Goal: Information Seeking & Learning: Learn about a topic

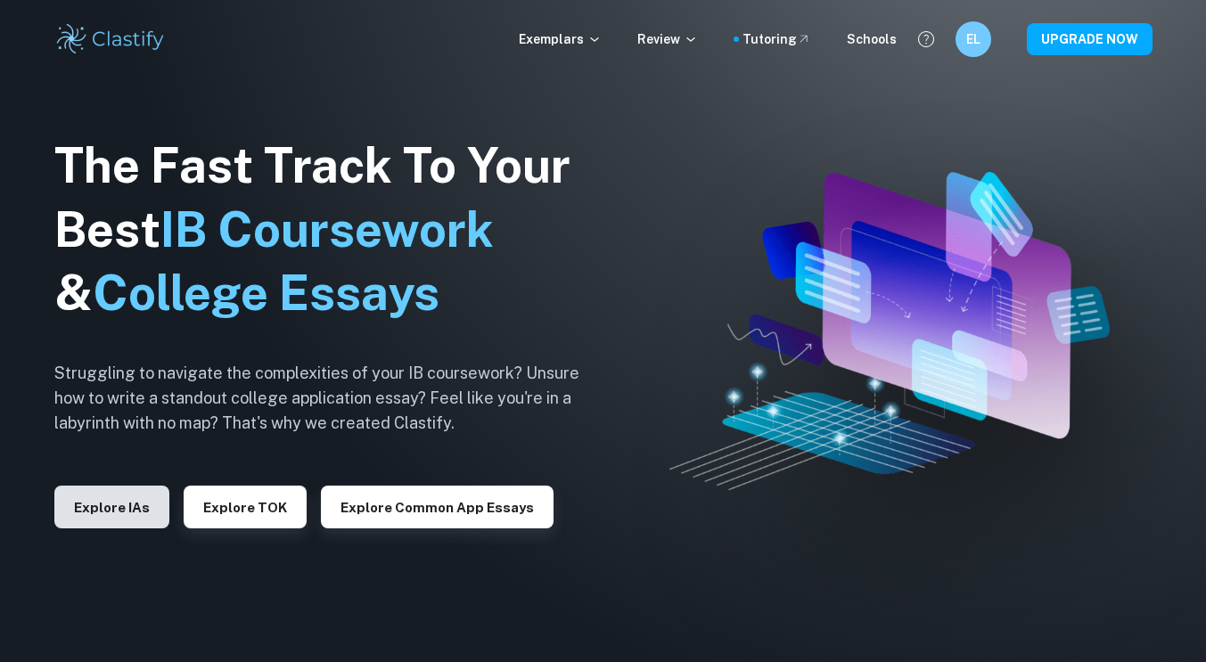
click at [107, 497] on button "Explore IAs" at bounding box center [111, 507] width 115 height 43
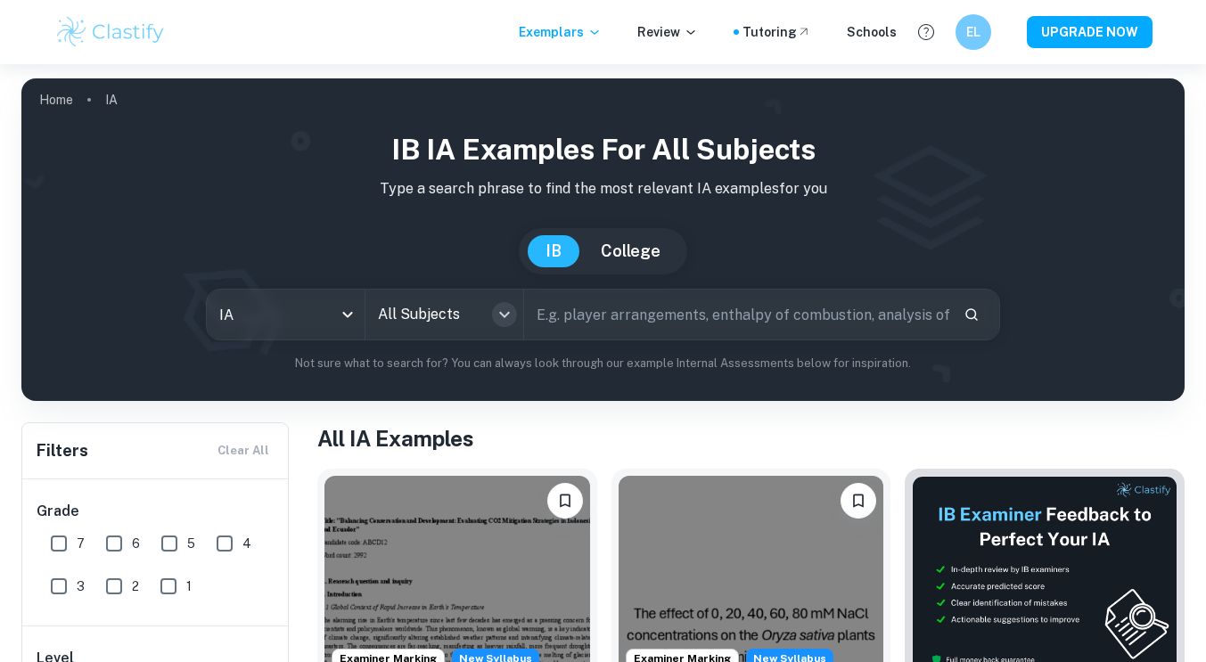
click at [496, 316] on icon "Open" at bounding box center [504, 314] width 21 height 21
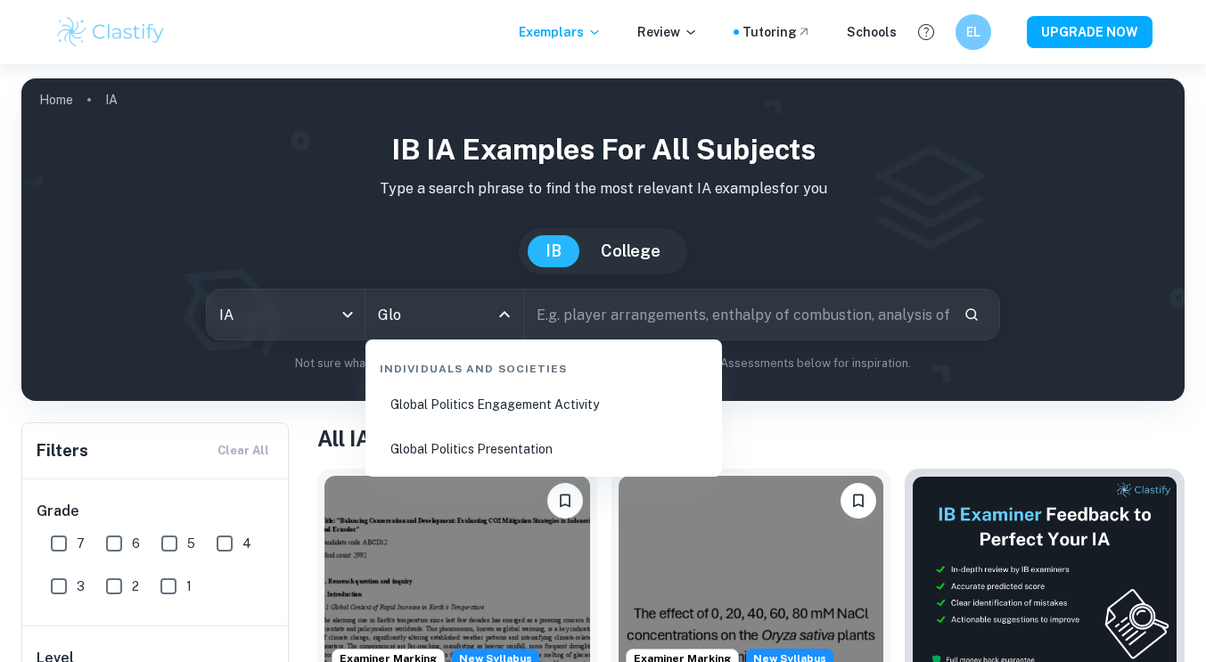
click at [549, 415] on li "Global Politics Engagement Activity" at bounding box center [544, 404] width 342 height 41
type input "Global Politics Engagement Activity"
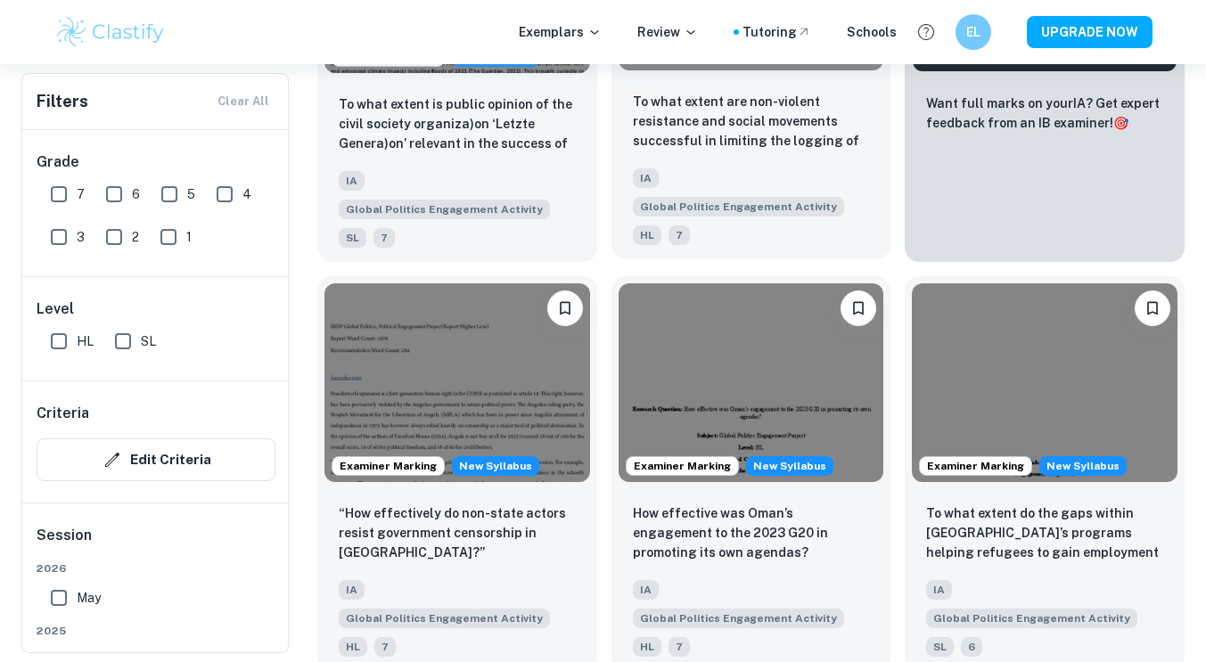
scroll to position [882, 0]
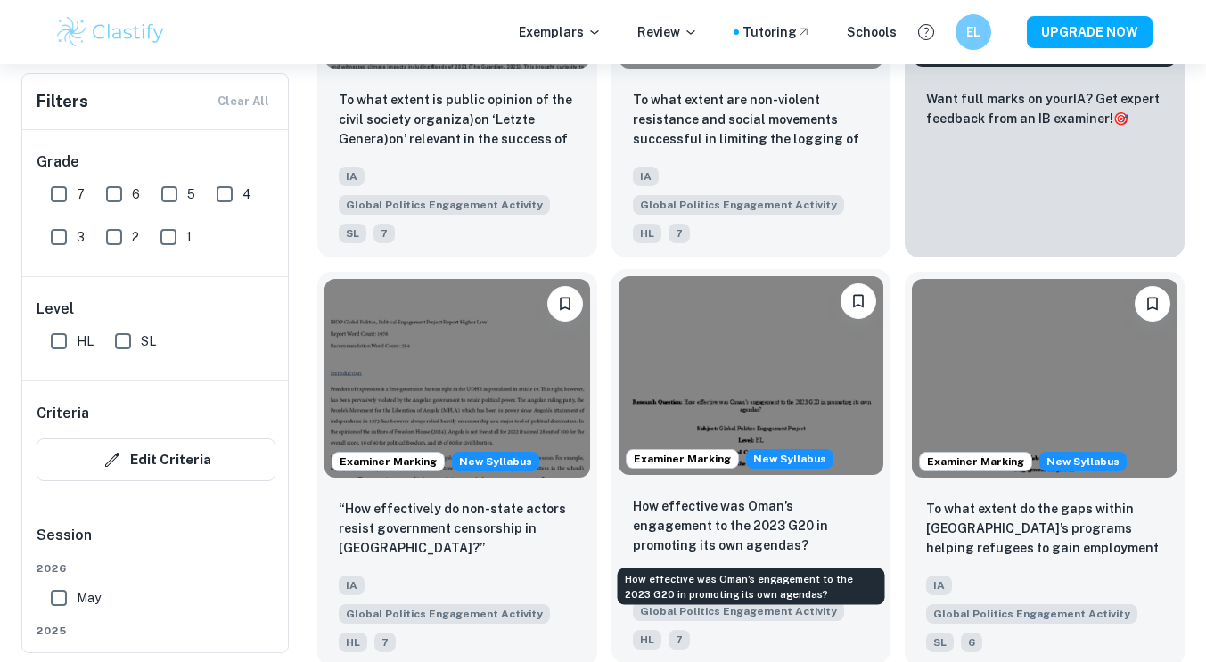
click at [722, 530] on p "How effective was Oman’s engagement to the 2023 G20 in promoting its own agenda…" at bounding box center [751, 525] width 237 height 59
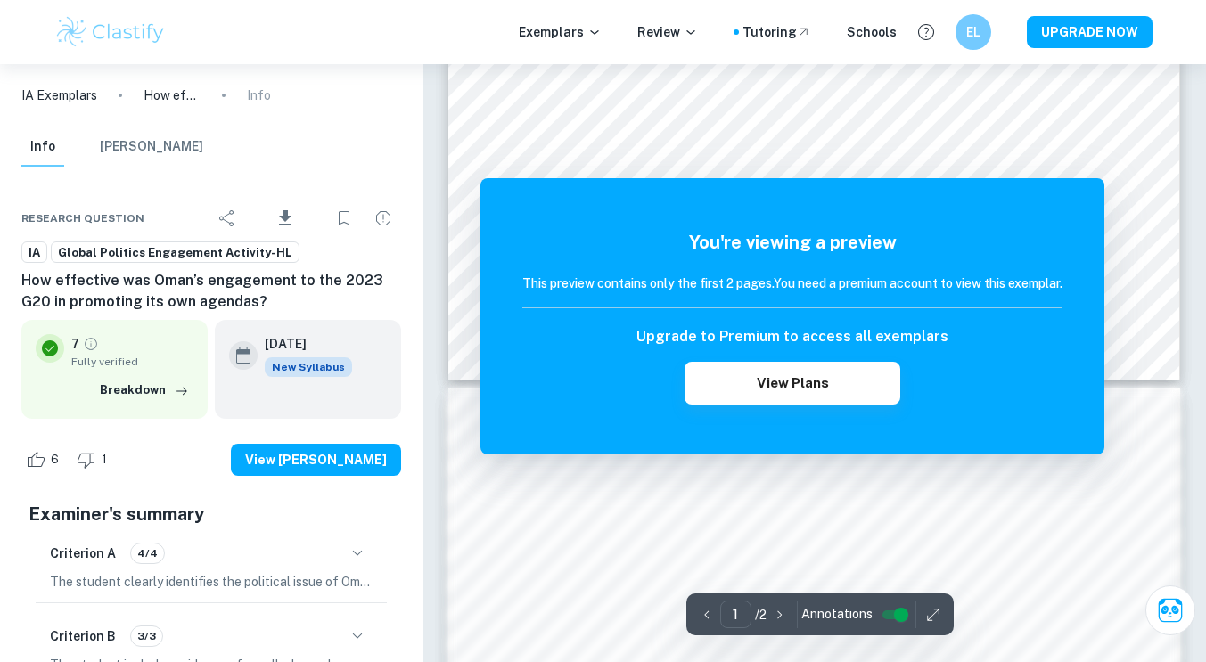
scroll to position [661, 0]
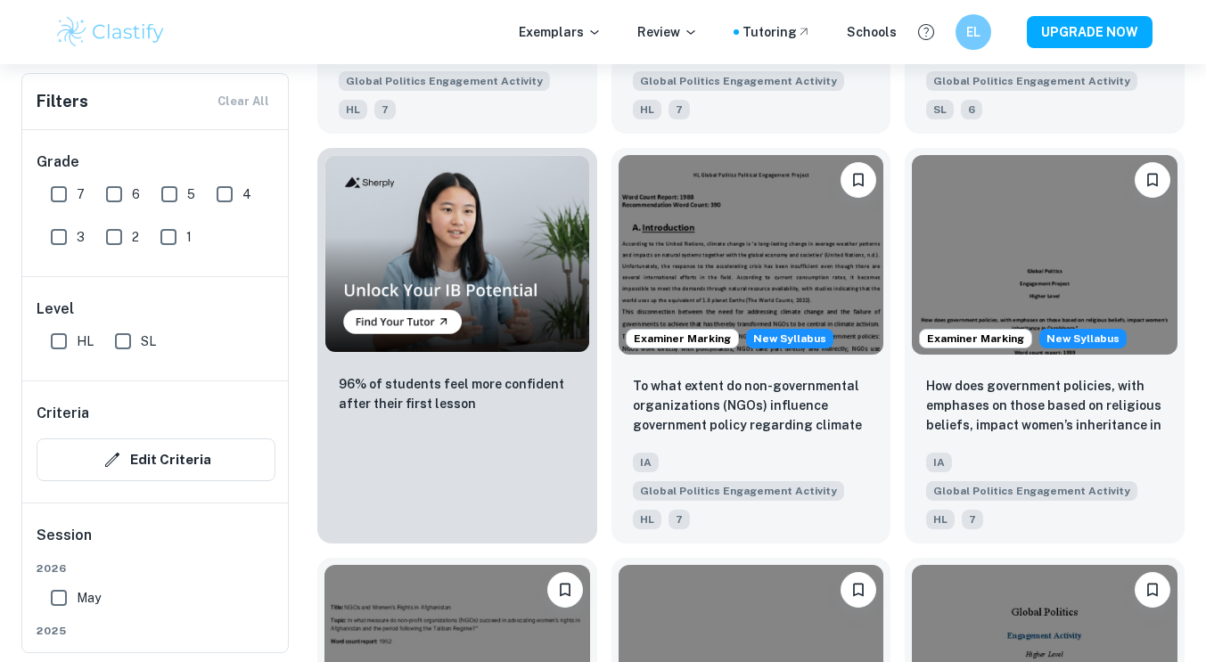
scroll to position [1427, 0]
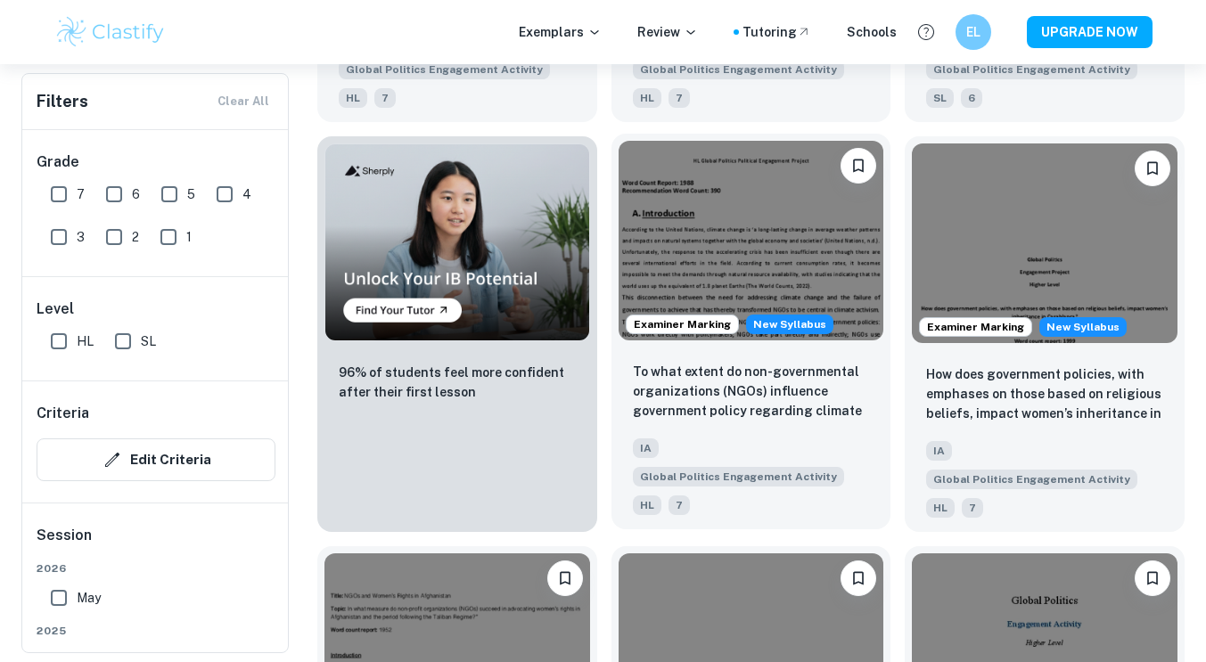
click at [789, 424] on div "To what extent do non-governmental organizations (NGOs) influence government po…" at bounding box center [751, 439] width 280 height 182
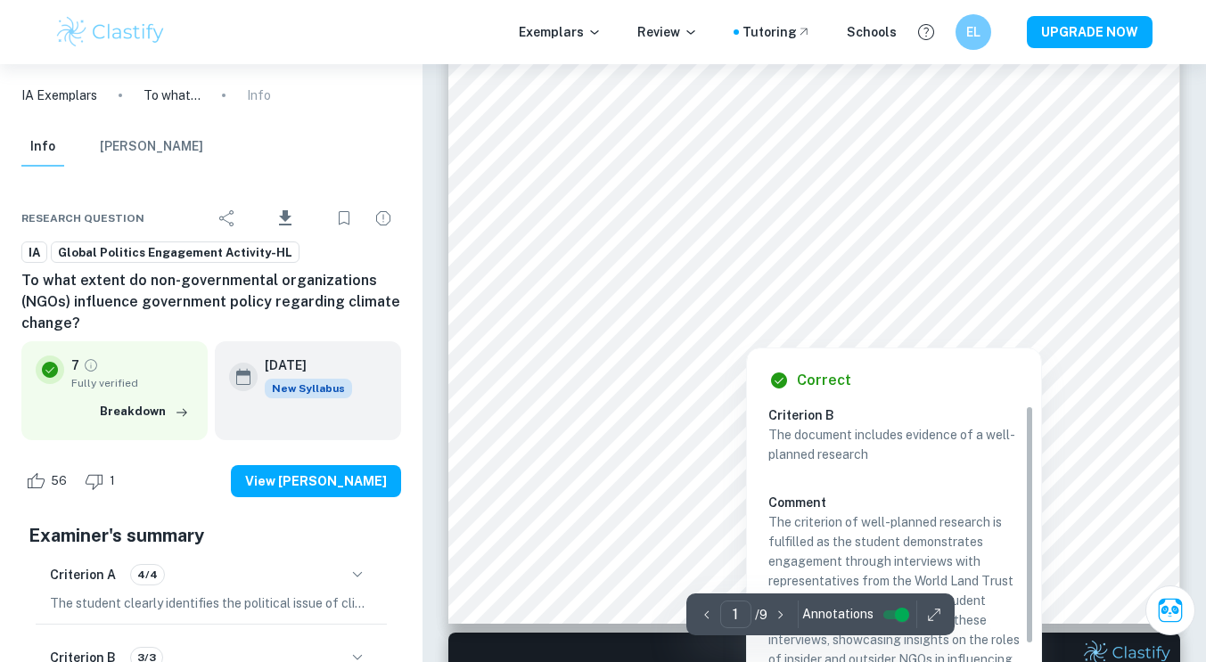
scroll to position [493, 0]
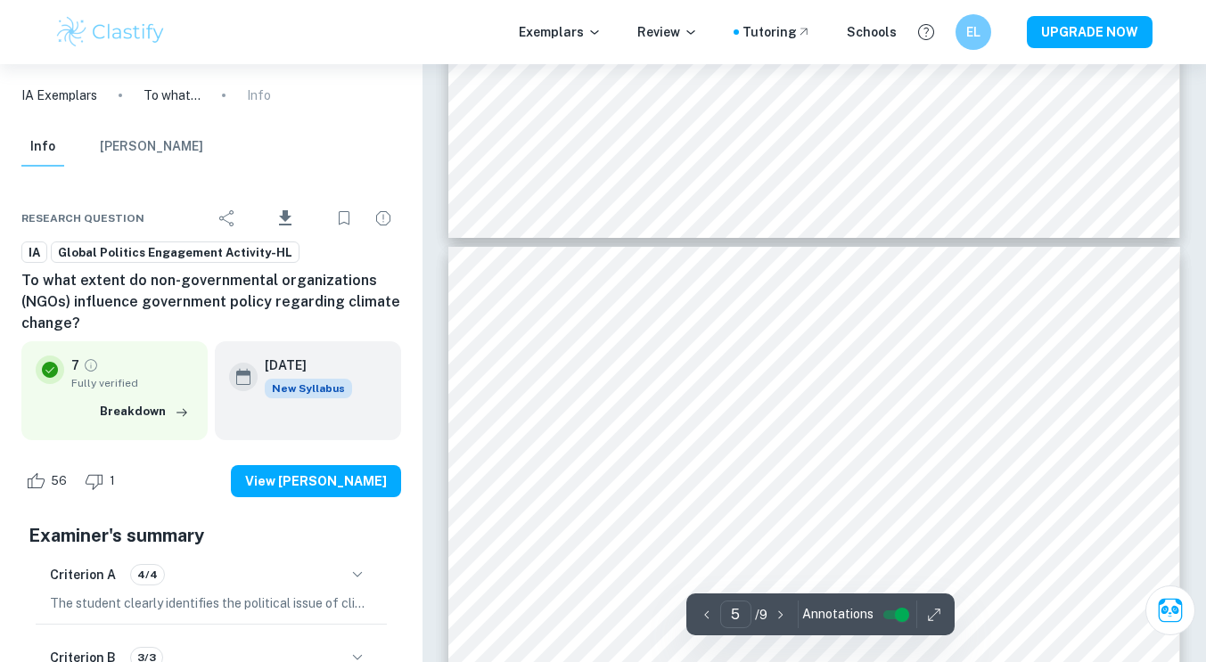
type input "6"
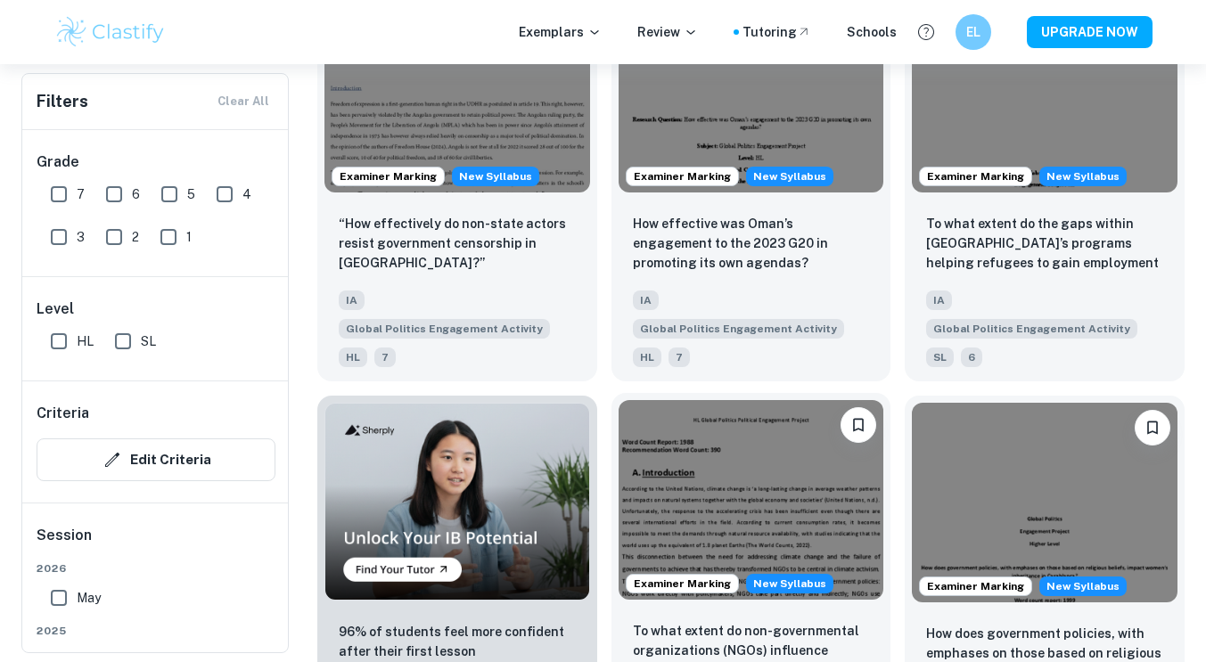
scroll to position [1167, 0]
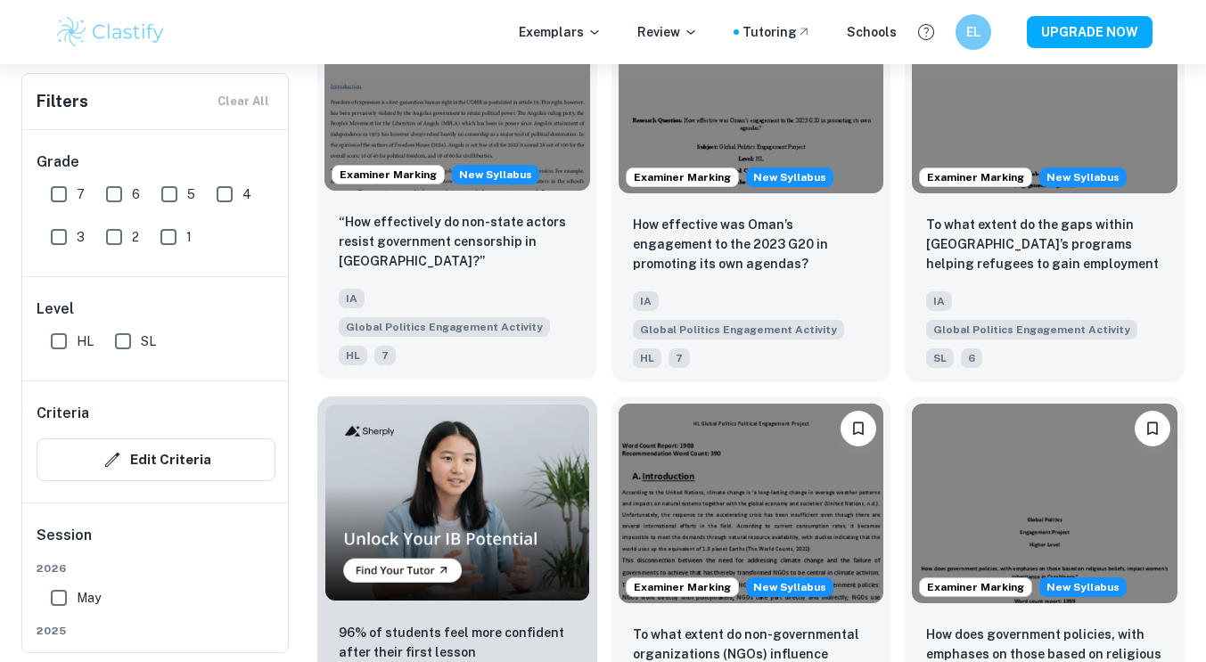
click at [567, 286] on div "IA Global Politics Engagement Activity HL 7" at bounding box center [450, 323] width 237 height 86
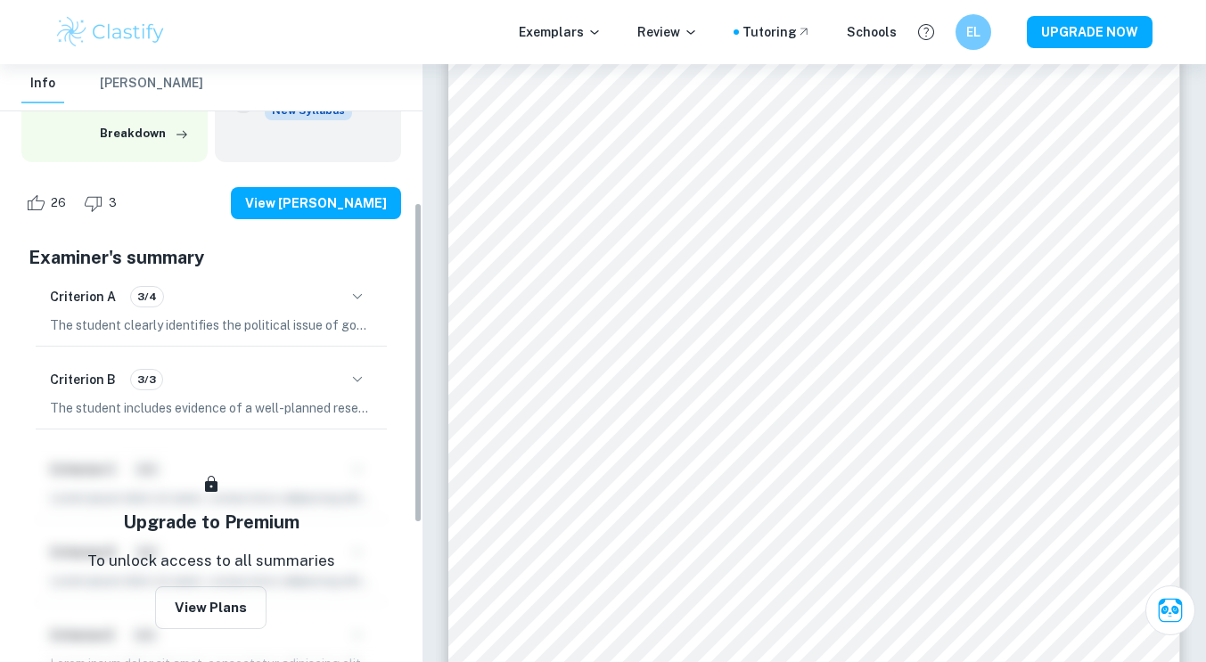
scroll to position [258, 0]
click at [361, 378] on icon "button" at bounding box center [357, 378] width 21 height 21
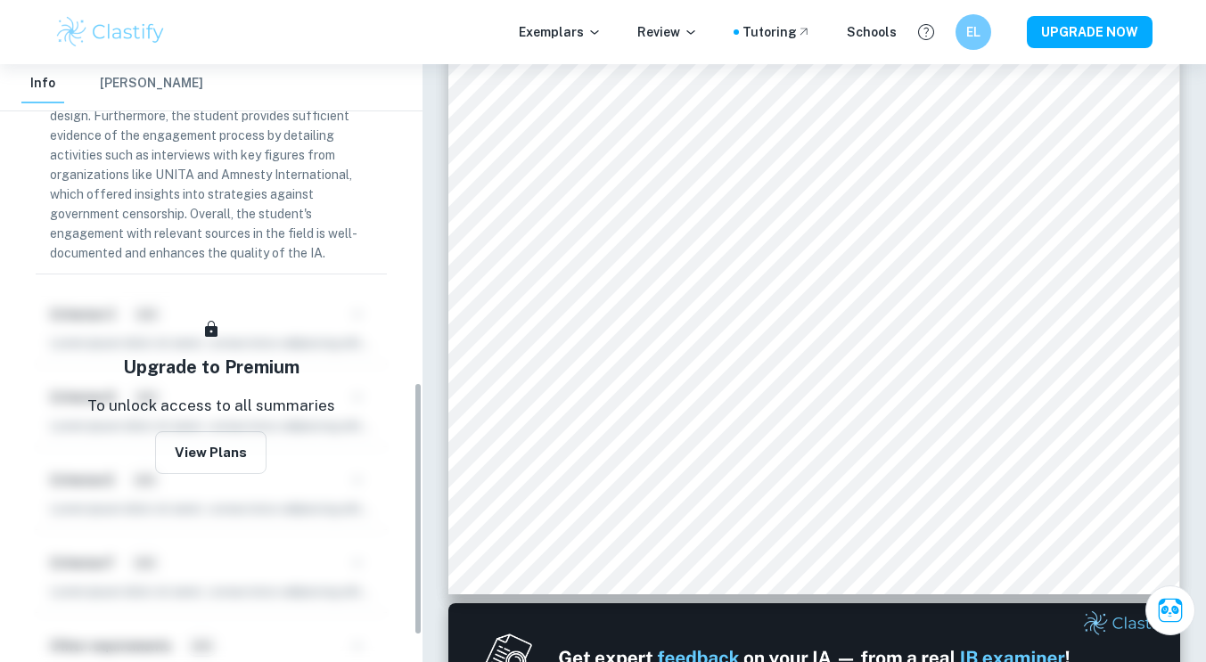
scroll to position [746, 0]
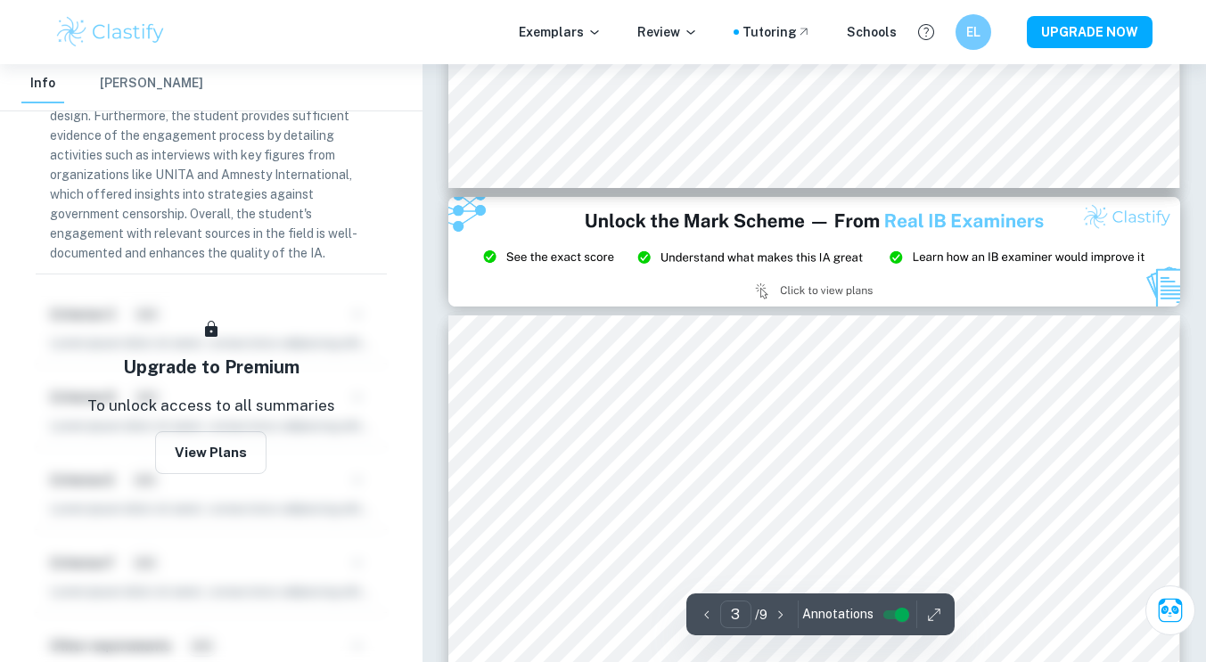
type input "2"
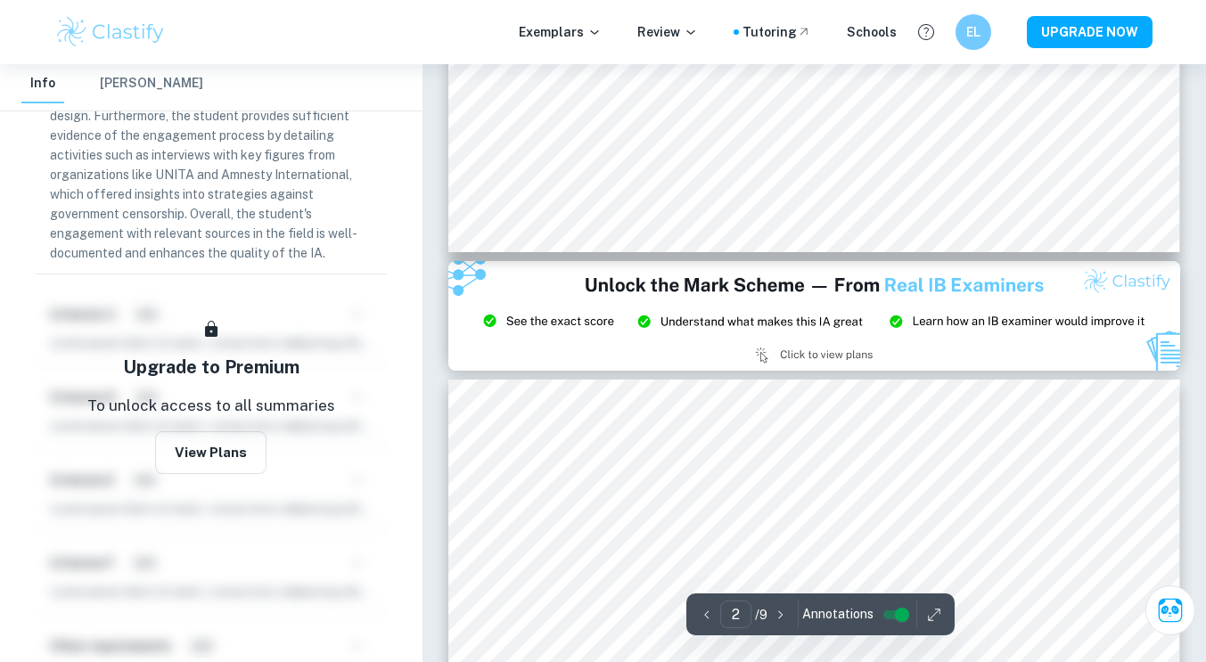
scroll to position [1842, 0]
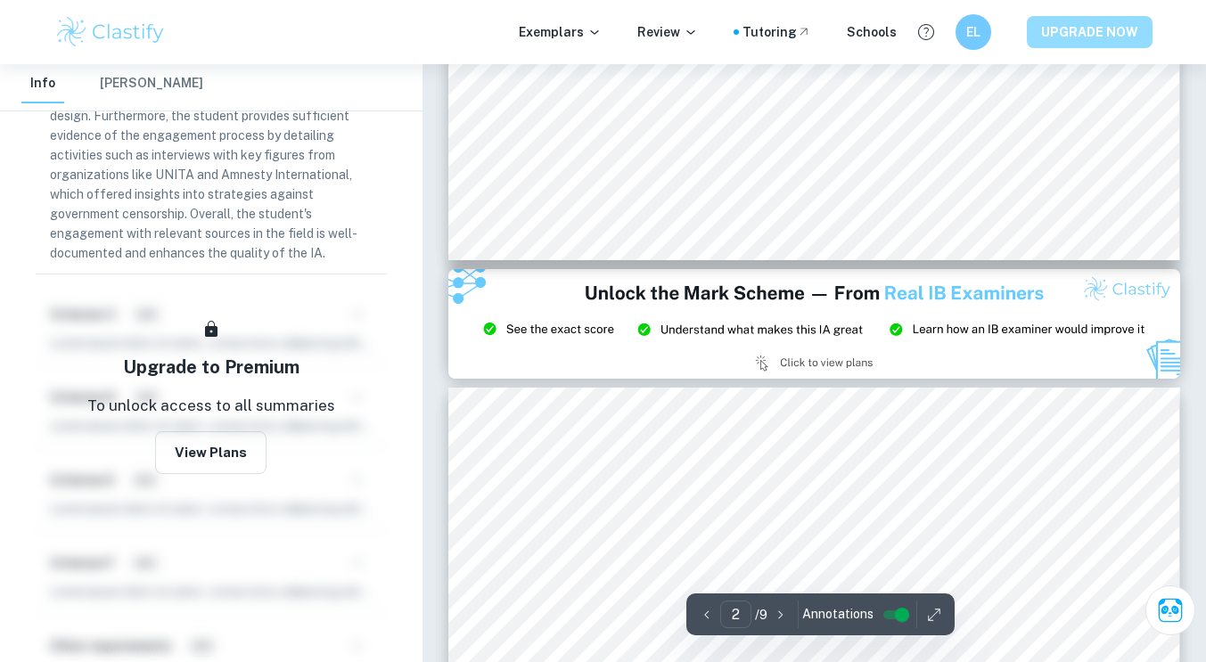
click at [1077, 39] on button "UPGRADE NOW" at bounding box center [1090, 32] width 126 height 32
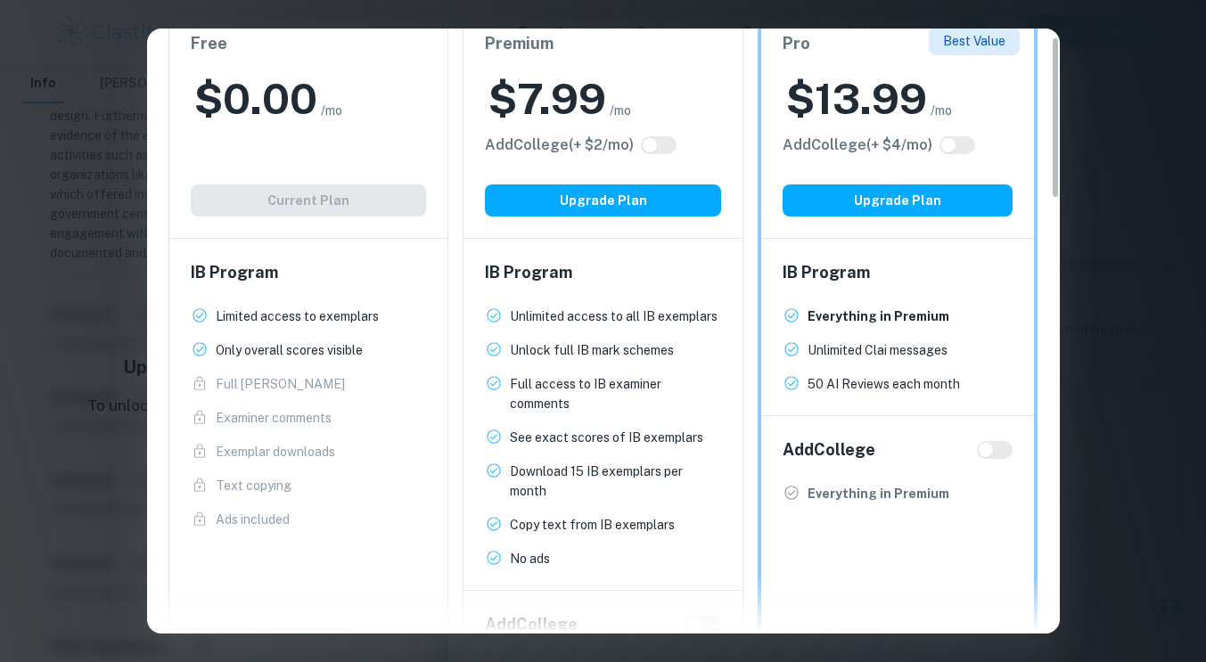
scroll to position [0, 0]
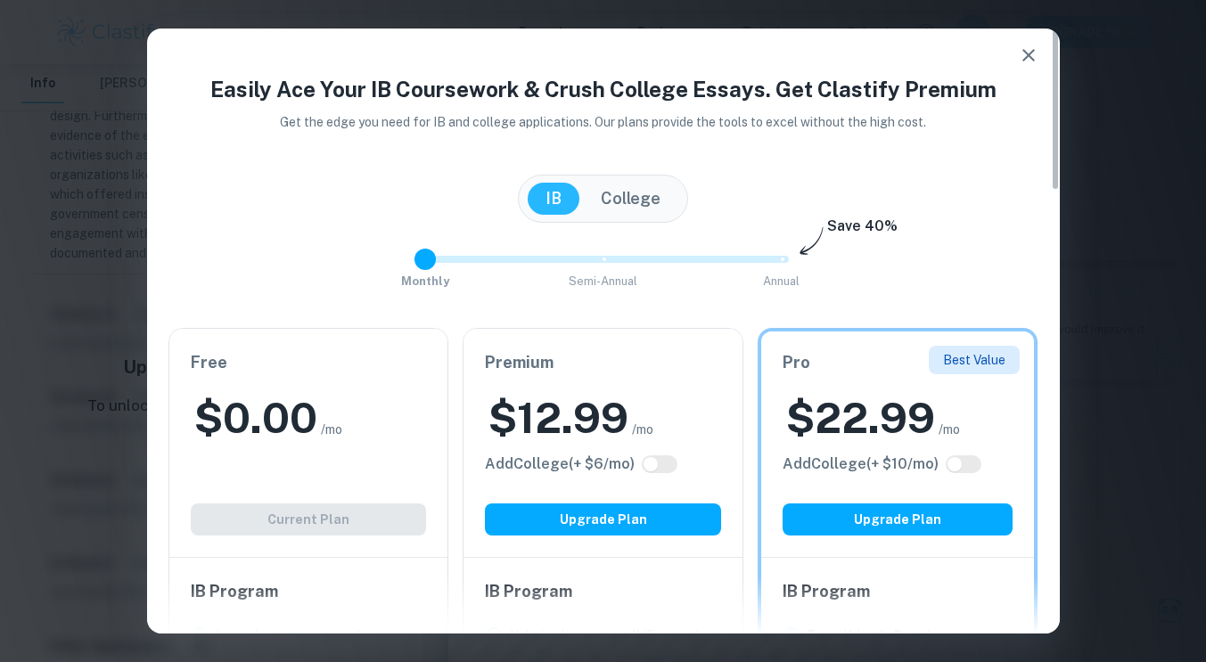
drag, startPoint x: 774, startPoint y: 258, endPoint x: 451, endPoint y: 263, distance: 322.6
click at [451, 263] on span "Monthly Semi-Annual Annual" at bounding box center [603, 259] width 356 height 30
type input "2"
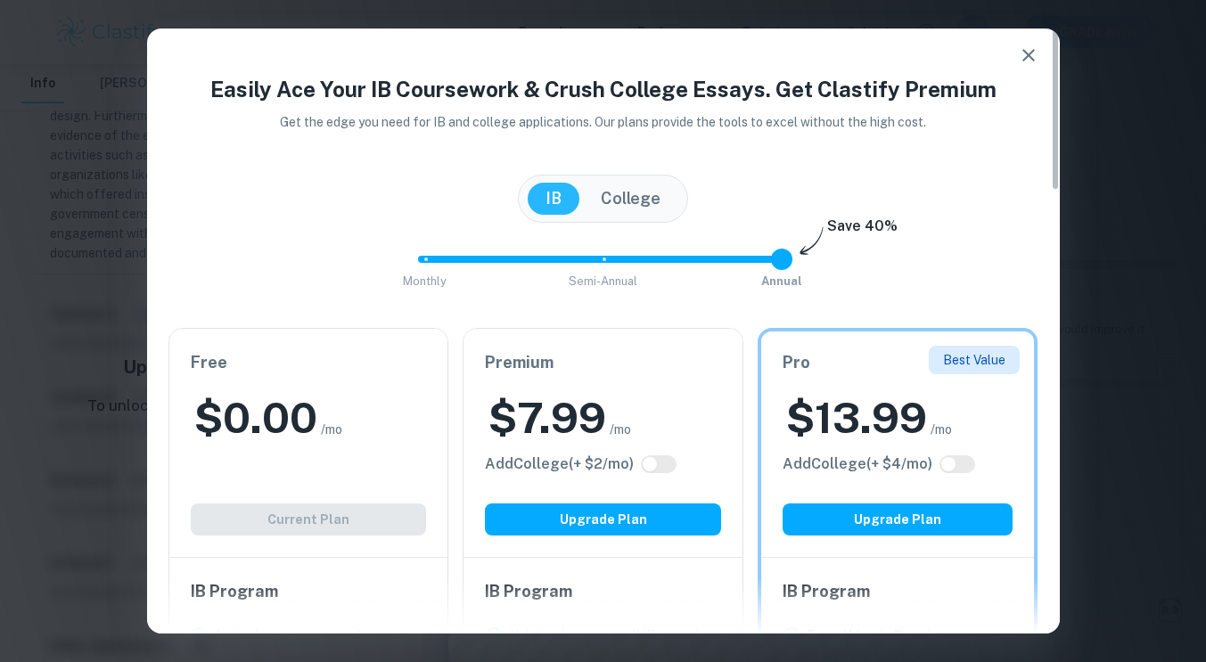
drag, startPoint x: 429, startPoint y: 259, endPoint x: 954, endPoint y: 250, distance: 525.0
click at [954, 250] on div "Monthly Semi-Annual Annual Save 40%" at bounding box center [603, 268] width 870 height 48
click at [637, 198] on button "College" at bounding box center [630, 199] width 95 height 32
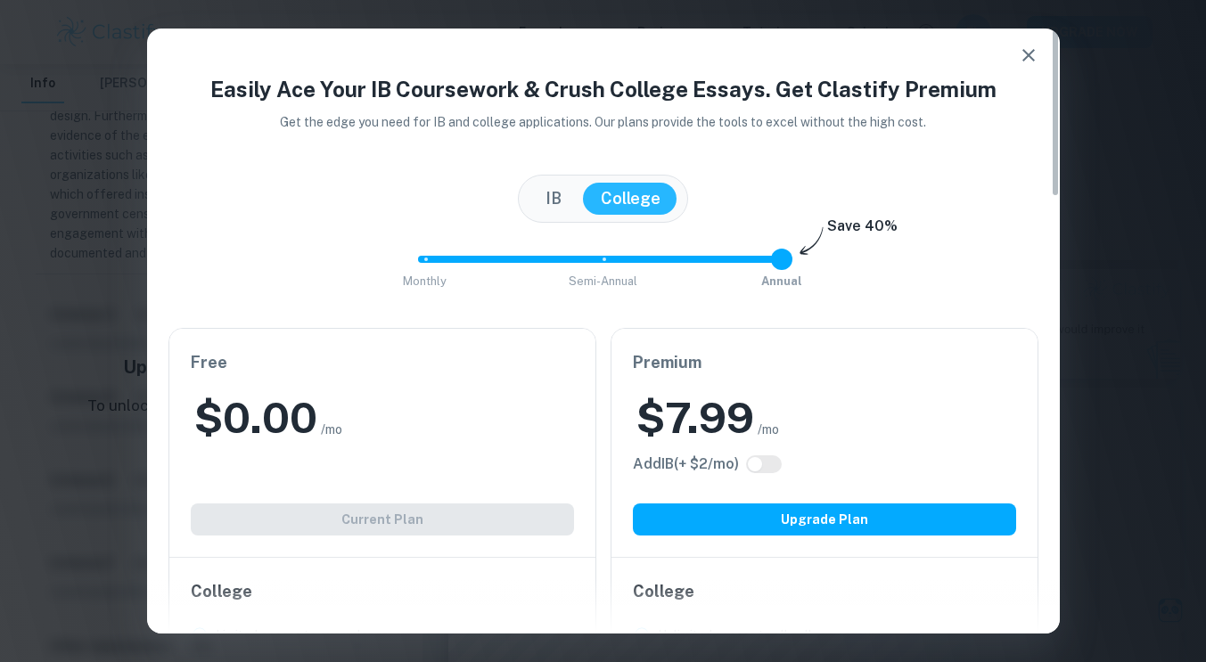
click at [556, 188] on button "IB" at bounding box center [554, 199] width 52 height 32
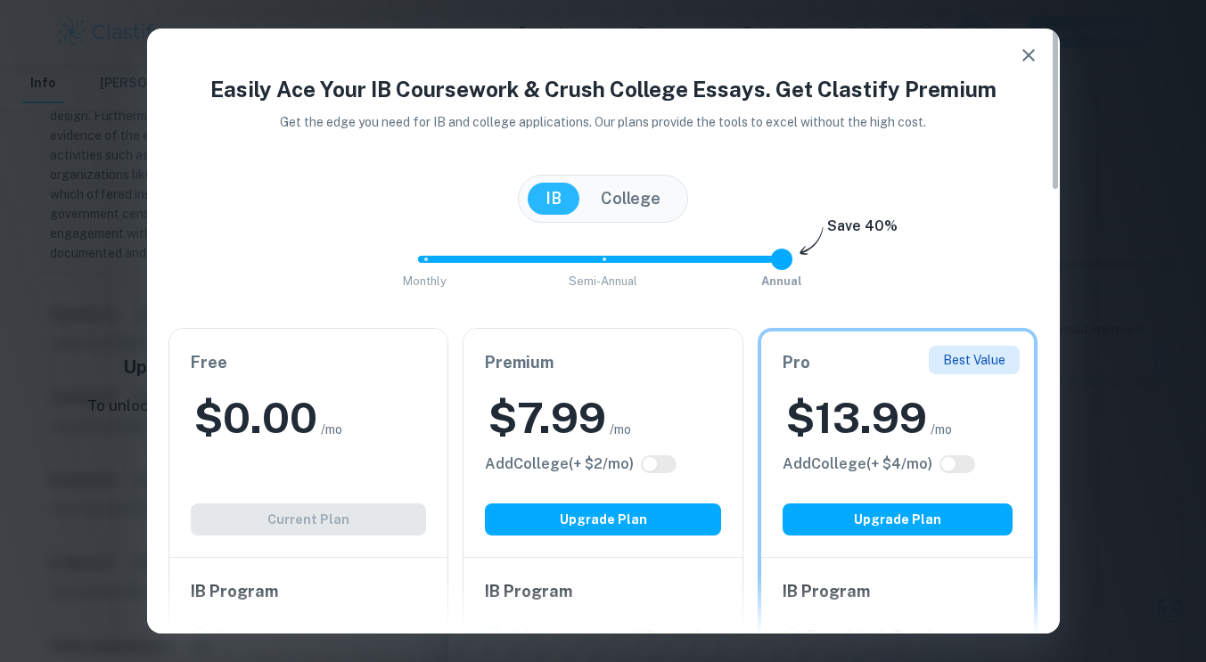
click at [1025, 57] on icon "button" at bounding box center [1028, 55] width 12 height 12
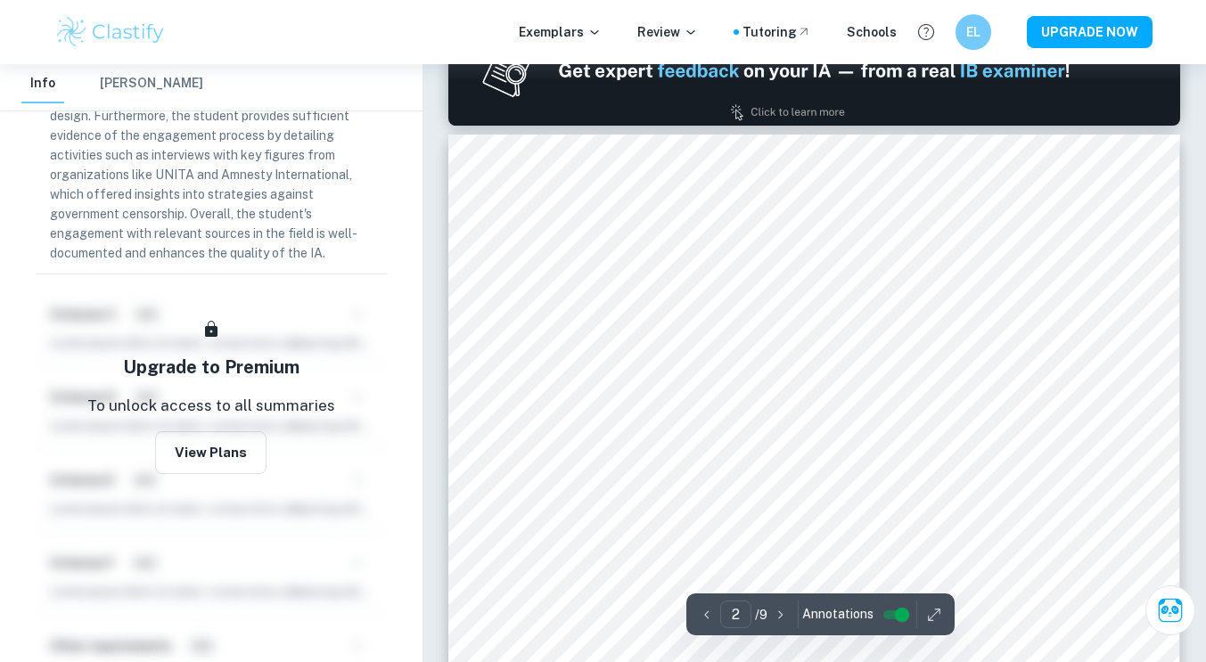
scroll to position [1003, 0]
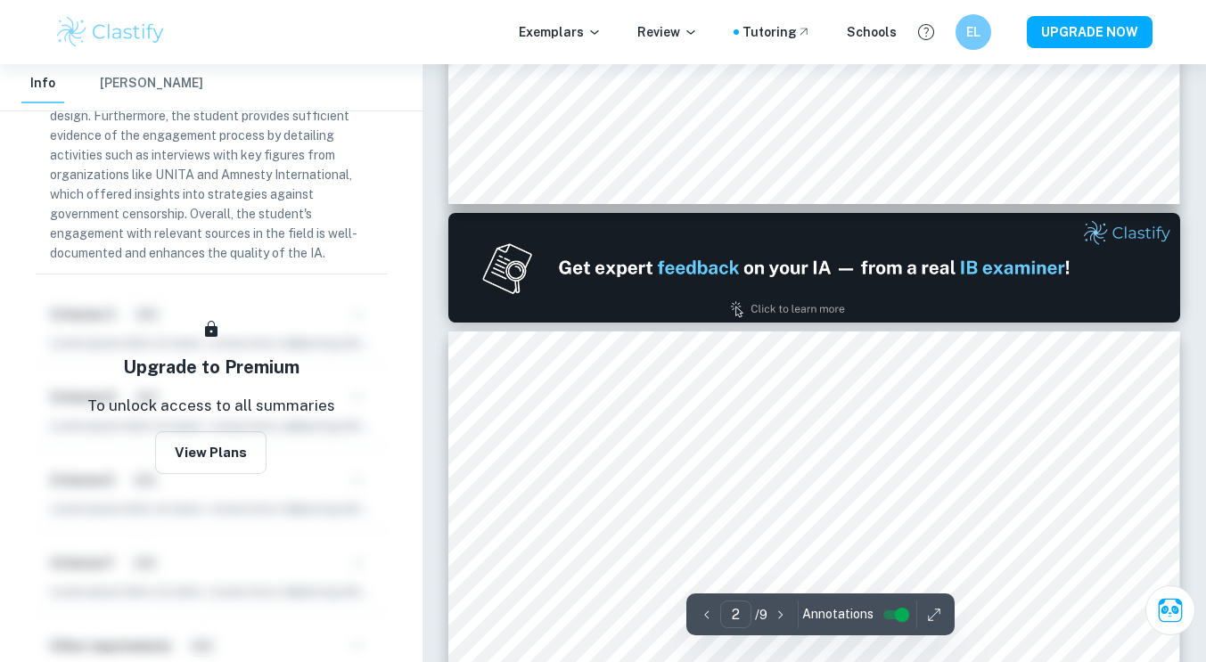
type input "1"
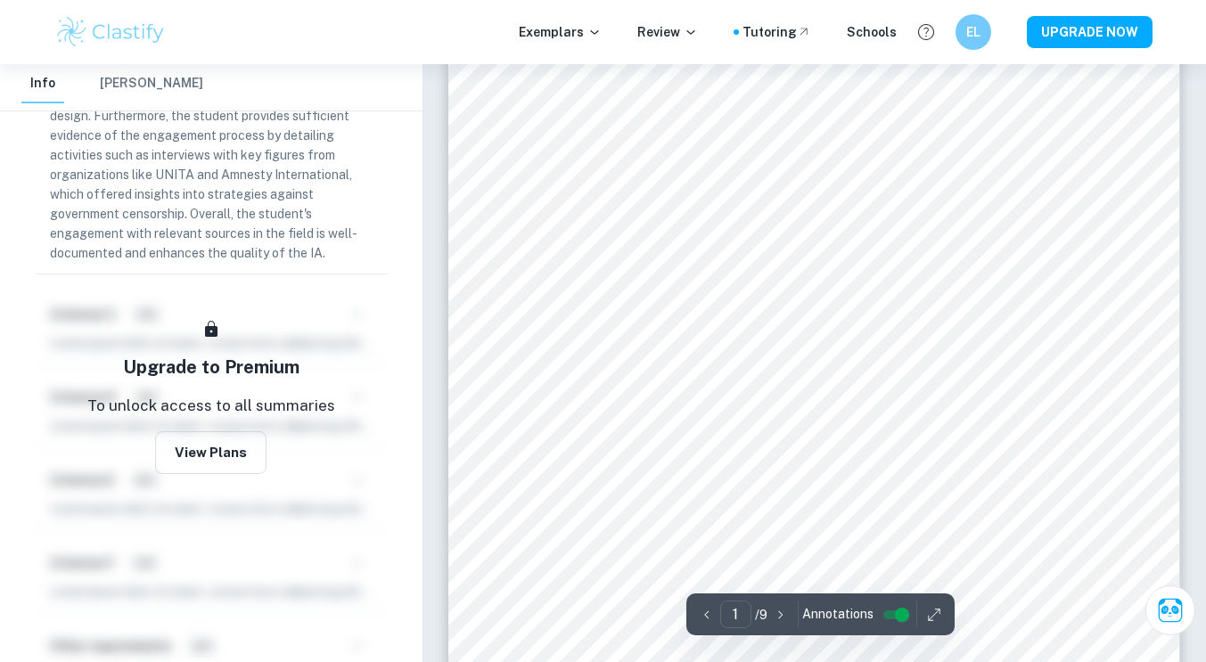
scroll to position [163, 0]
